Goal: Transaction & Acquisition: Subscribe to service/newsletter

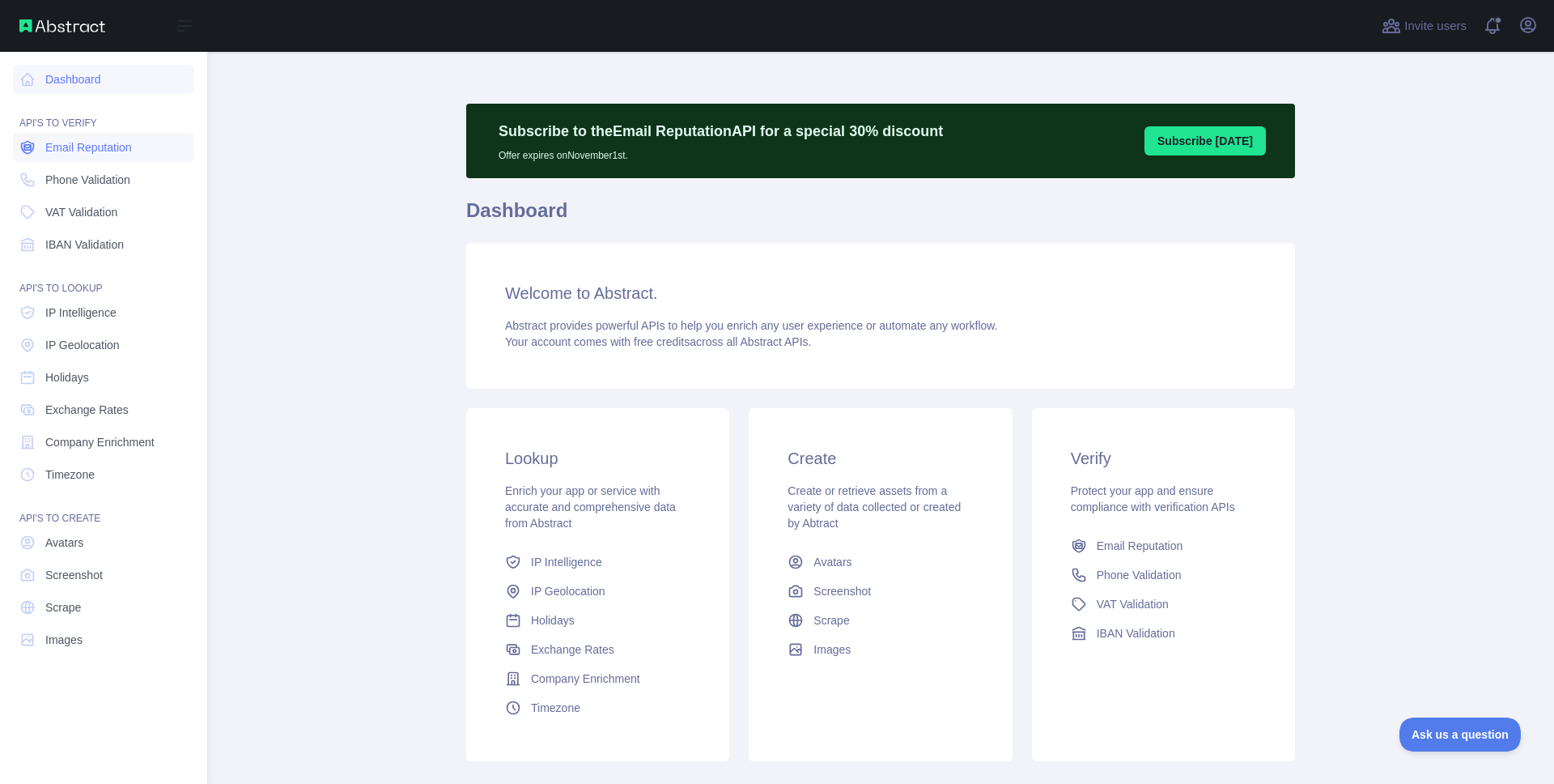
click at [92, 146] on span "Email Reputation" at bounding box center [88, 147] width 87 height 17
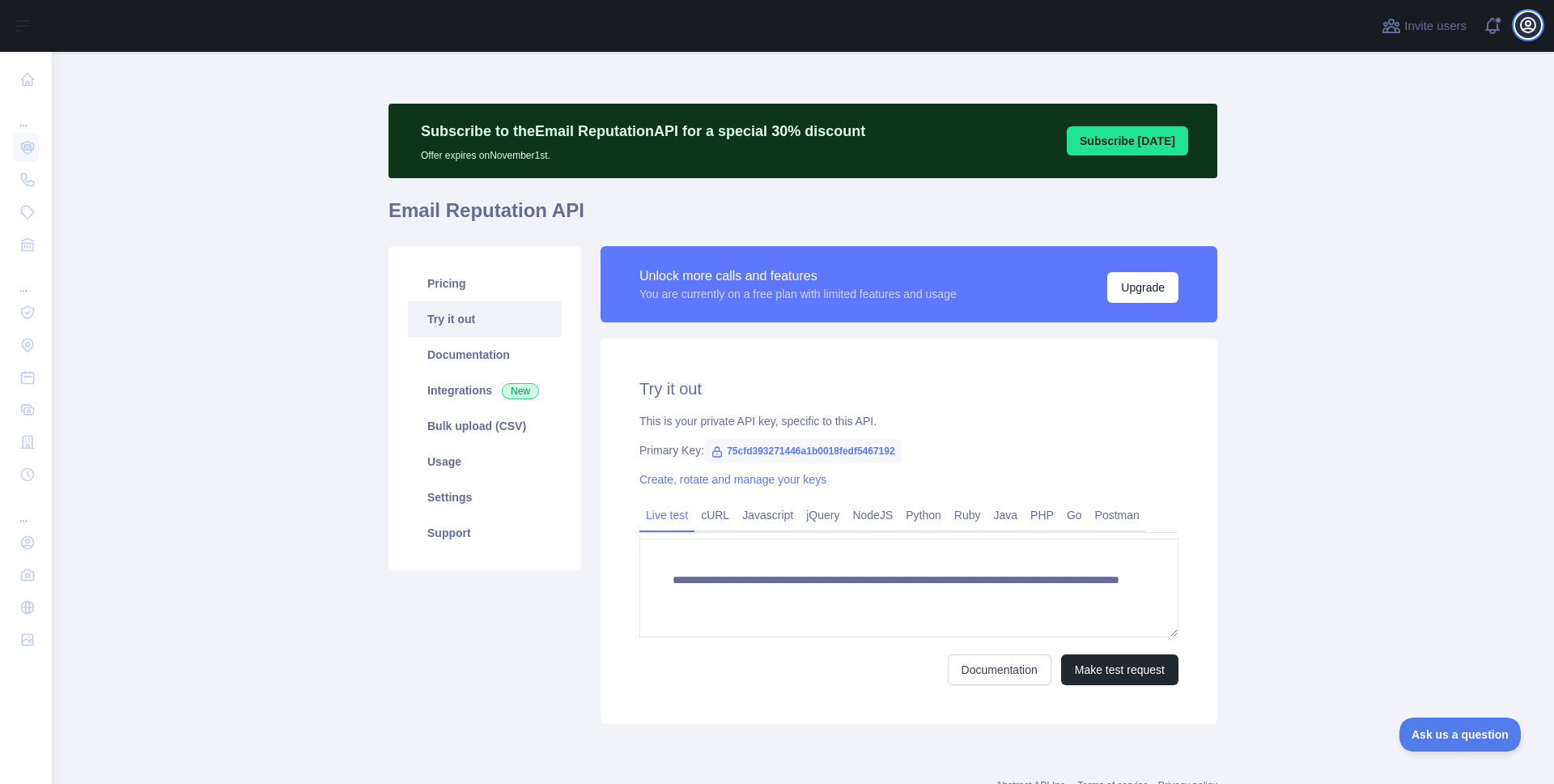
click at [1528, 29] on icon "button" at bounding box center [1529, 25] width 19 height 19
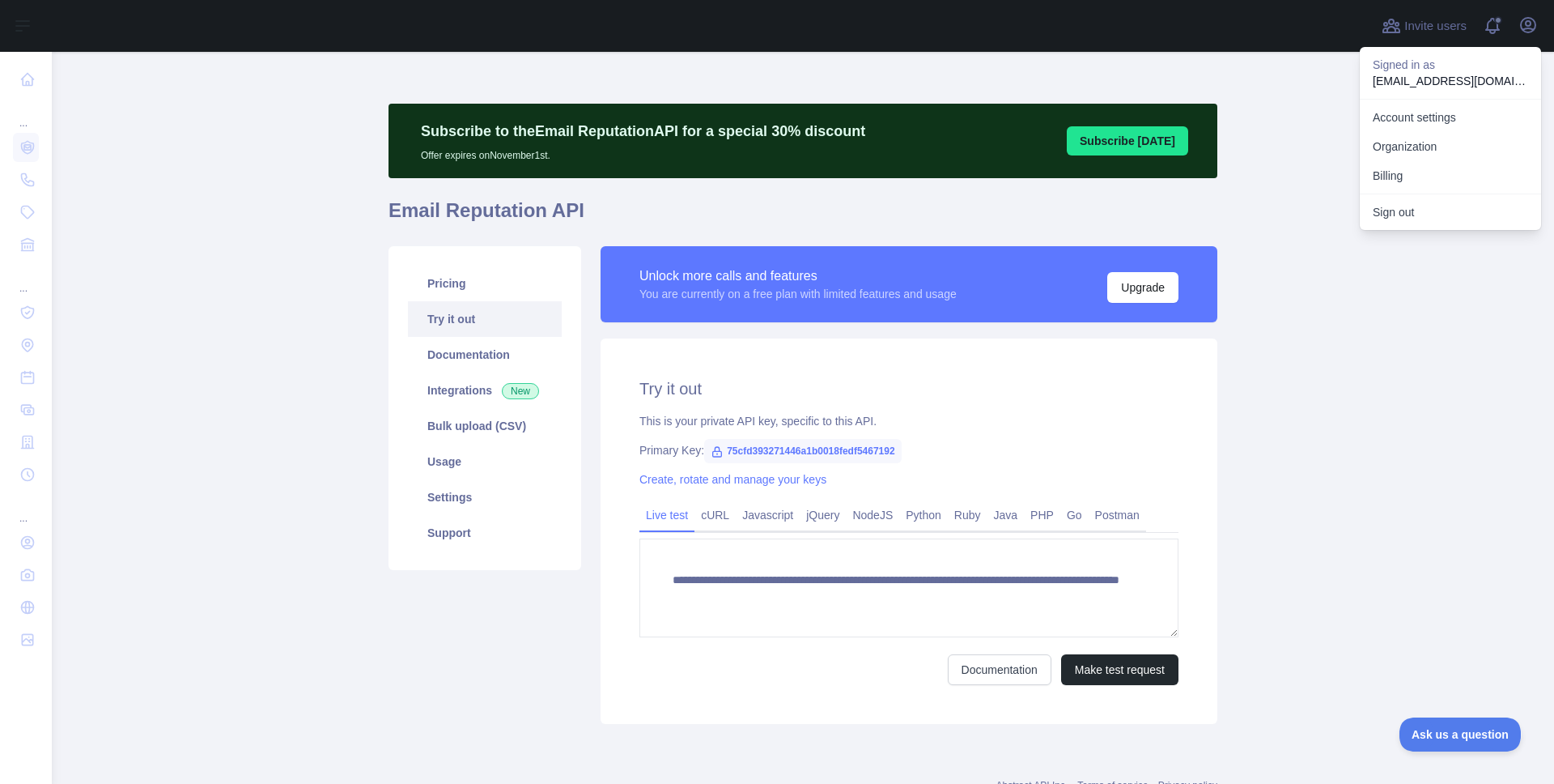
click at [1294, 472] on main "**********" at bounding box center [802, 417] width 1502 height 732
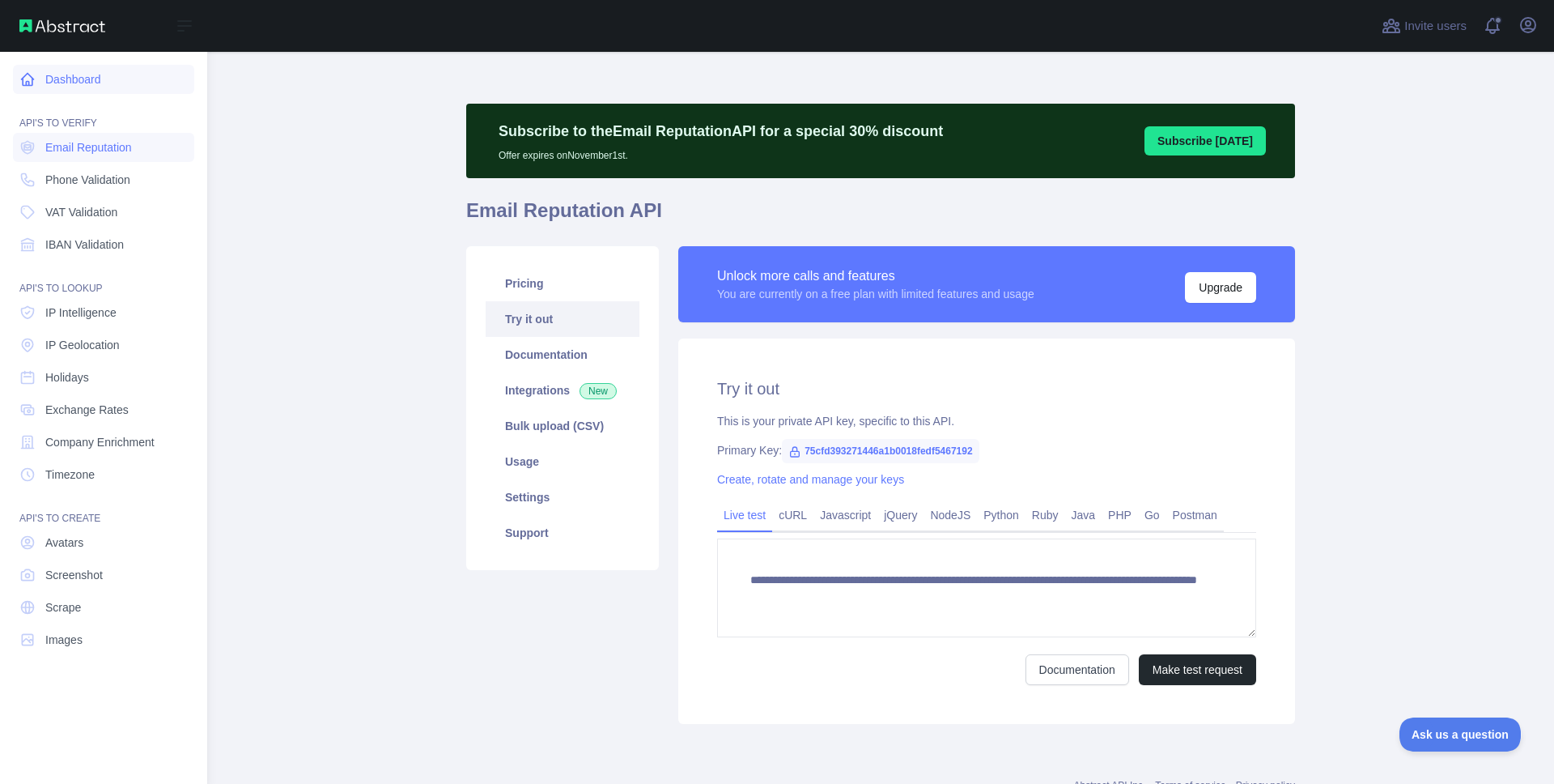
click at [32, 75] on icon at bounding box center [27, 79] width 17 height 17
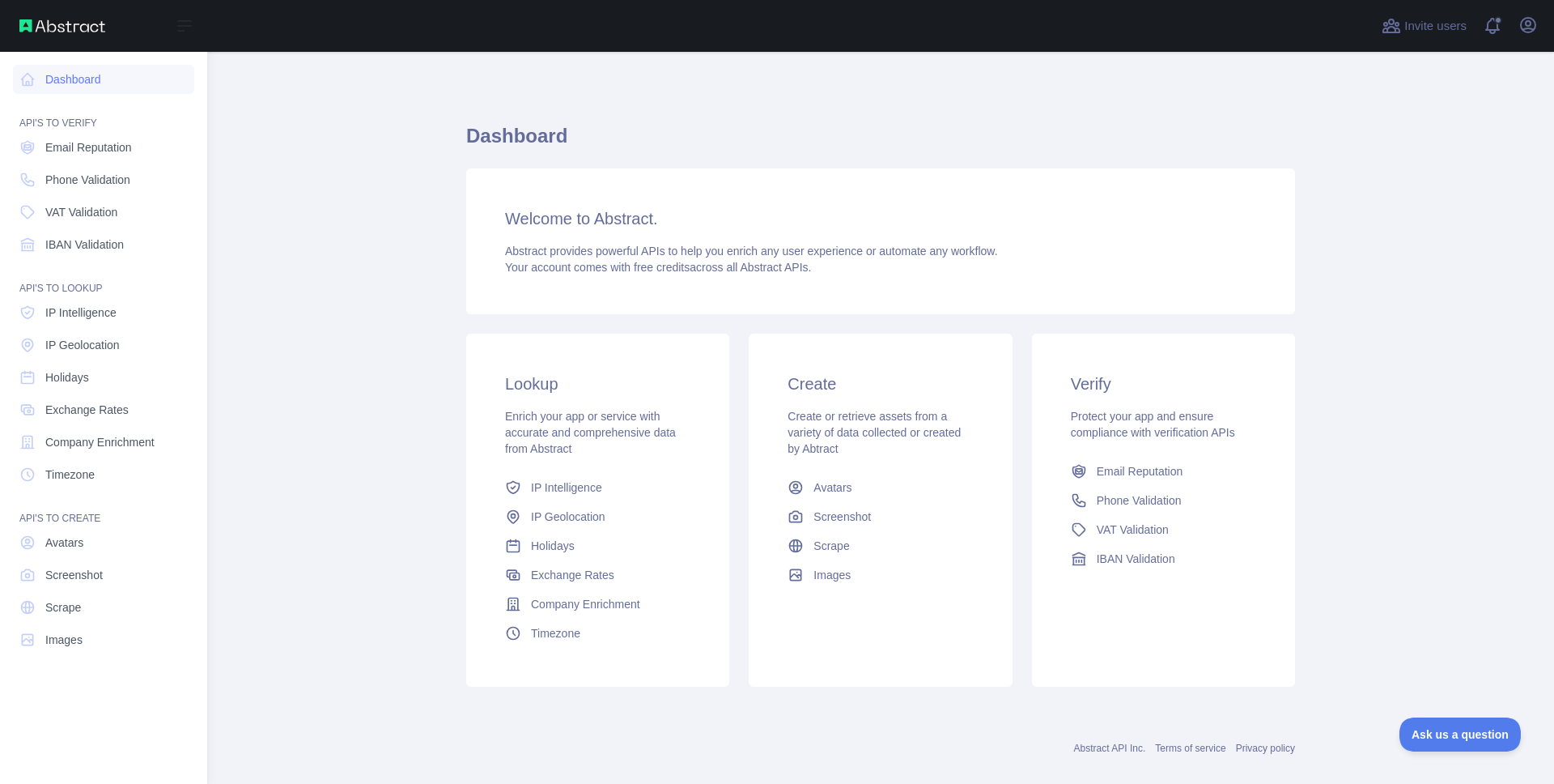
click at [49, 37] on div "Open sidebar" at bounding box center [103, 25] width 207 height 52
click at [53, 26] on img at bounding box center [62, 25] width 86 height 13
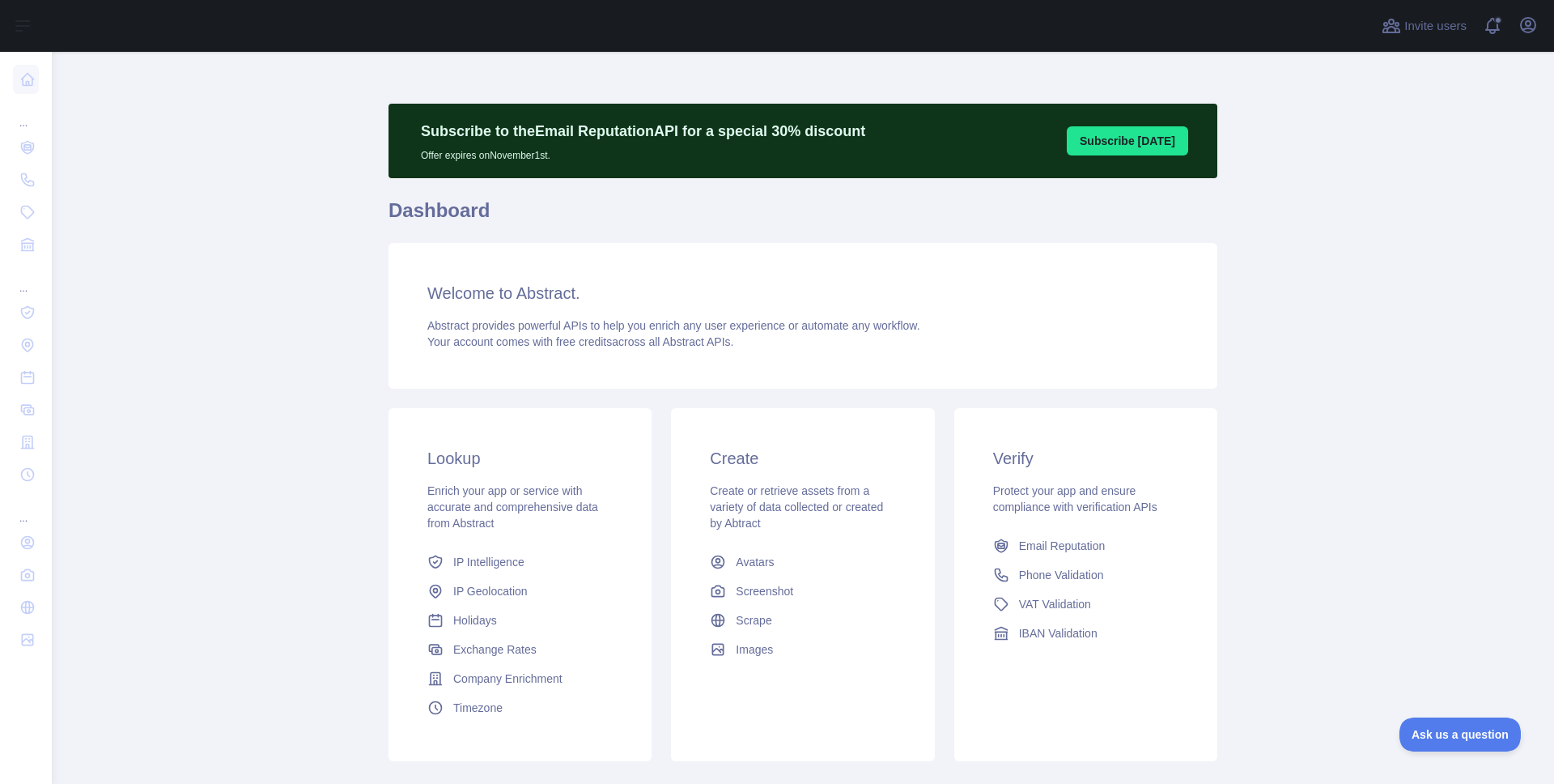
click at [307, 204] on main "Subscribe to the Email Reputation API for a special 30 % discount Offer expires…" at bounding box center [802, 417] width 1502 height 732
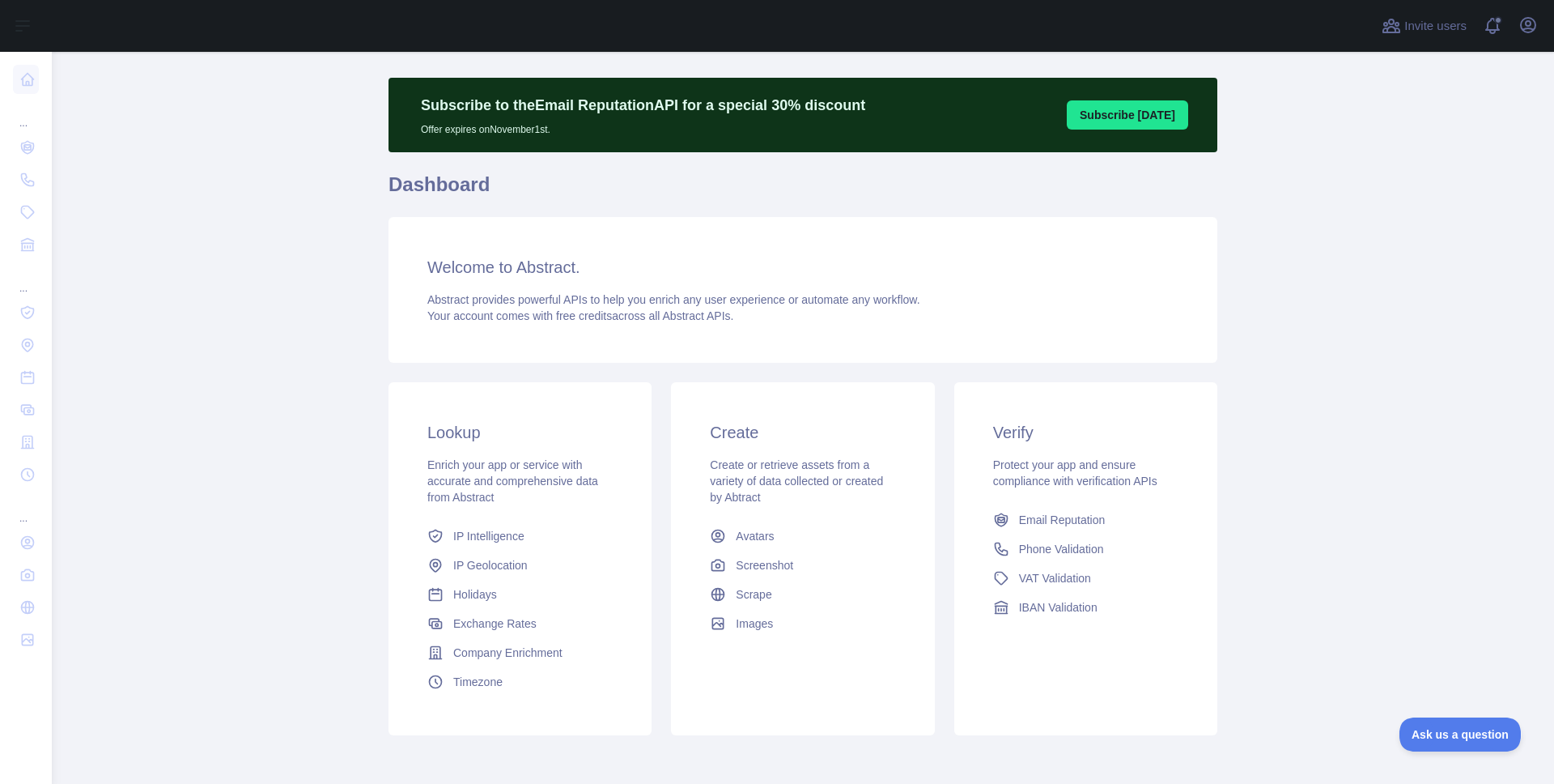
scroll to position [97, 0]
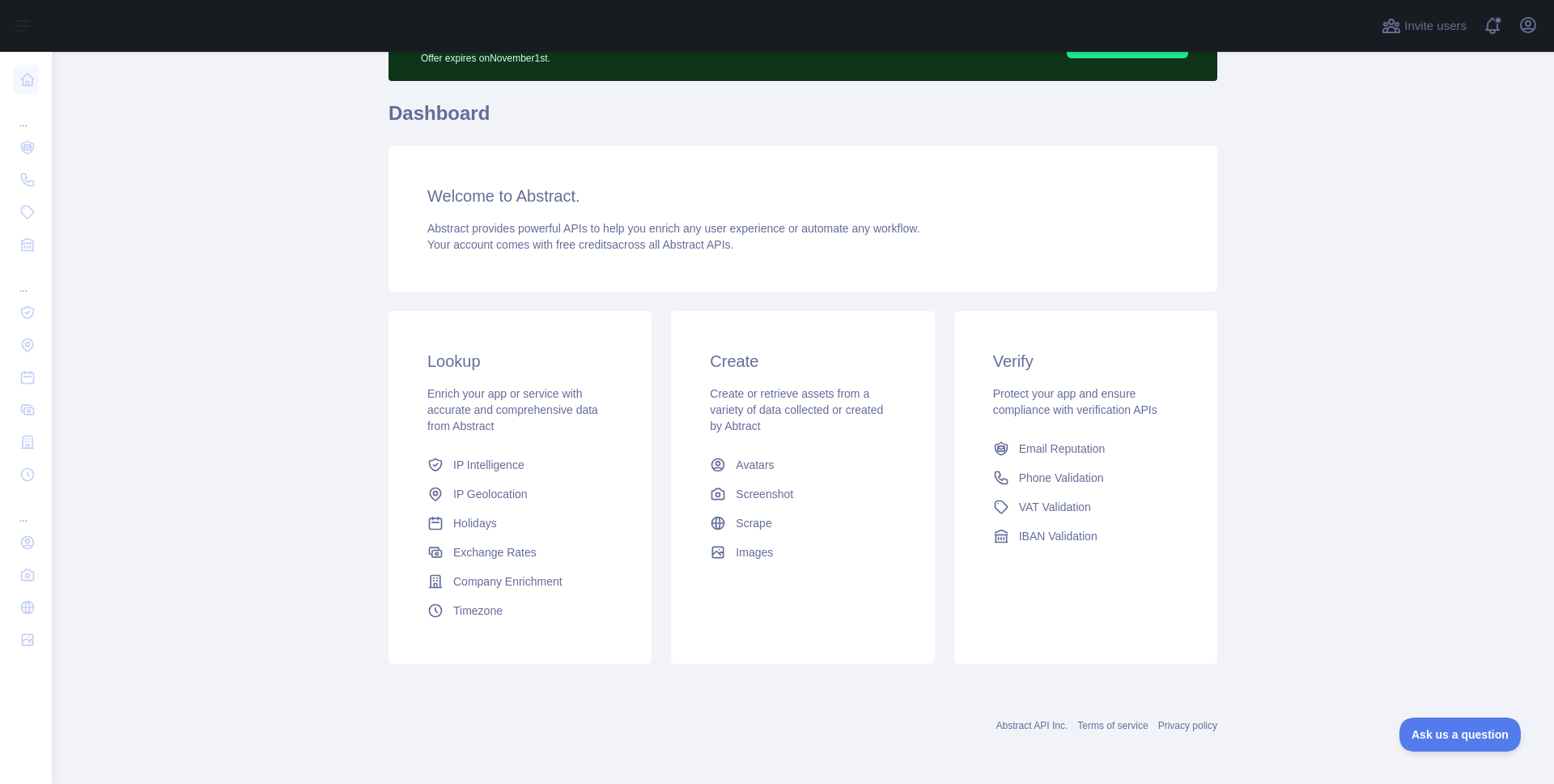
drag, startPoint x: 207, startPoint y: 536, endPoint x: 192, endPoint y: 514, distance: 26.6
click at [207, 535] on main "Subscribe to the Email Reputation API for a special 30 % discount Offer expires…" at bounding box center [802, 417] width 1502 height 732
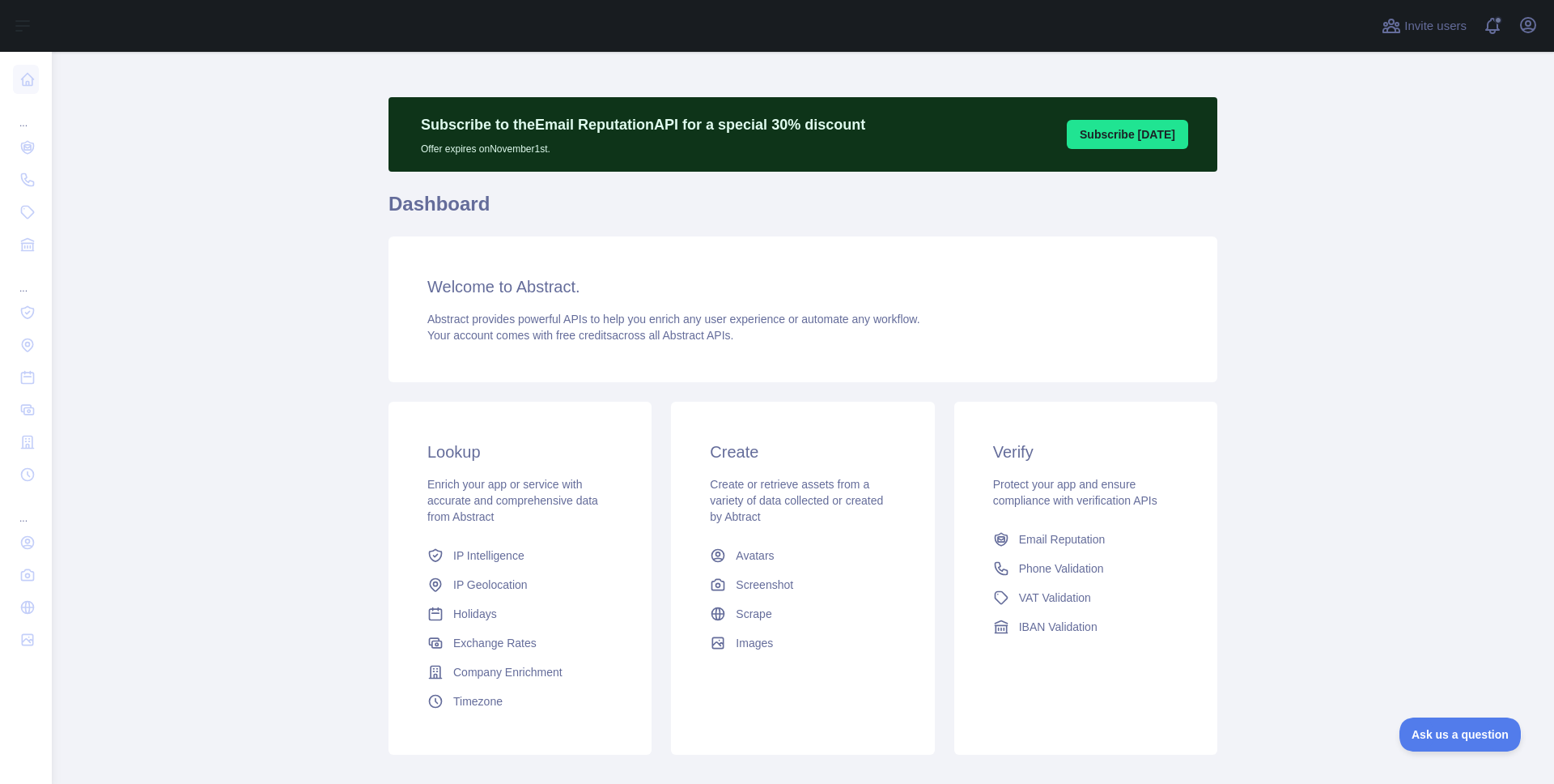
scroll to position [0, 0]
